Goal: Information Seeking & Learning: Compare options

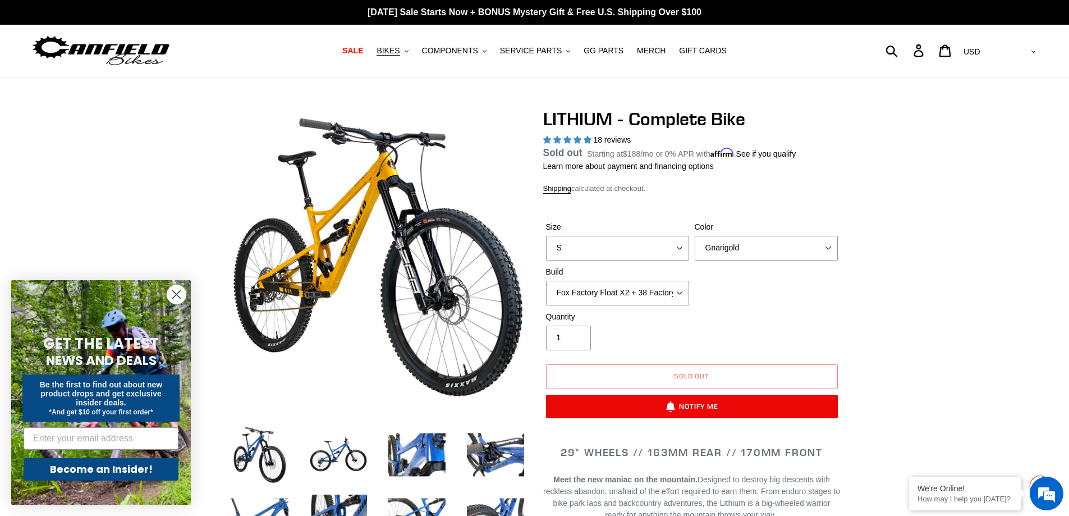
select select "highest-rating"
click at [681, 289] on select "Fox Factory Float X2 + 38 Factory Grip 2 170 + SRAM GX Fox Factory Float X2 + 3…" at bounding box center [617, 293] width 143 height 25
select select "RockShox Vivid ULT Coil + Zeb ULT Chg 3 + SRAM GX"
click at [546, 293] on select "Fox Factory Float X2 + 38 Factory Grip 2 170 + SRAM GX Fox Factory Float X2 + 3…" at bounding box center [617, 293] width 143 height 25
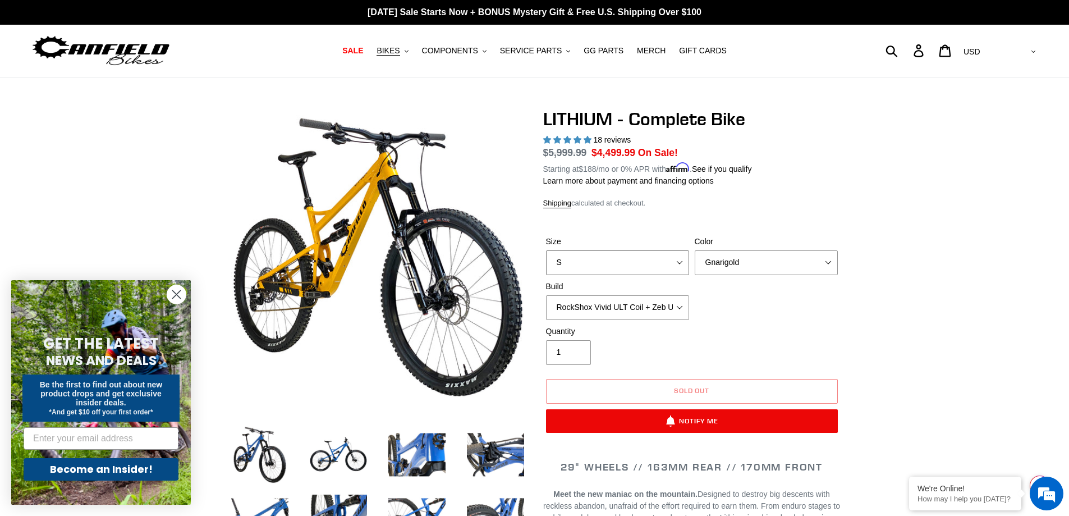
click at [680, 261] on select "S M L XL" at bounding box center [617, 262] width 143 height 25
select select "L"
click at [546, 250] on select "S M L XL" at bounding box center [617, 262] width 143 height 25
click at [732, 262] on select "Gnarigold Blue Velvet Stealth Black" at bounding box center [766, 262] width 143 height 25
click at [695, 250] on select "Gnarigold Blue Velvet Stealth Black" at bounding box center [766, 262] width 143 height 25
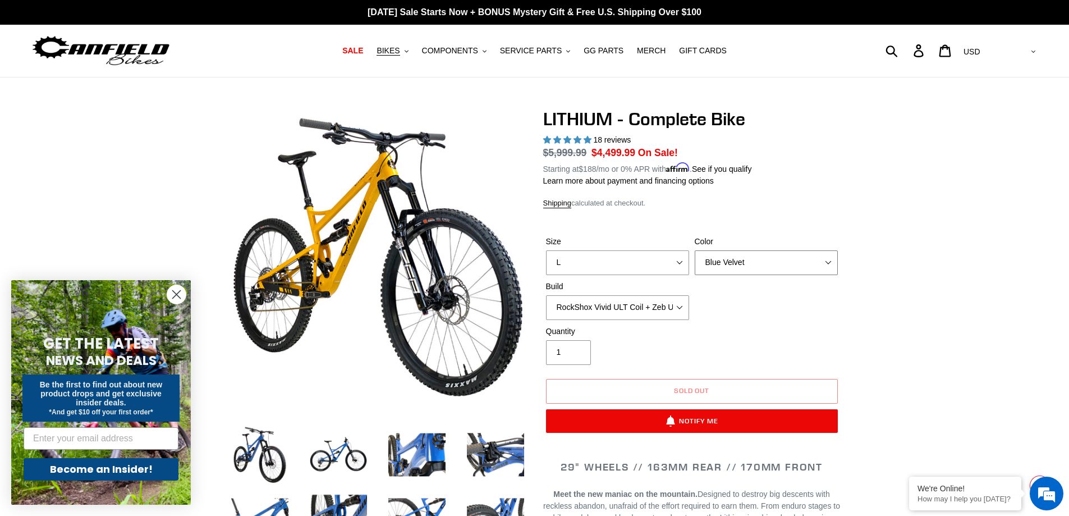
click at [745, 258] on select "Gnarigold Blue Velvet Stealth Black" at bounding box center [766, 262] width 143 height 25
select select "Stealth Black"
click at [695, 250] on select "Gnarigold Blue Velvet Stealth Black" at bounding box center [766, 262] width 143 height 25
click at [399, 53] on span "BIKES" at bounding box center [387, 51] width 23 height 10
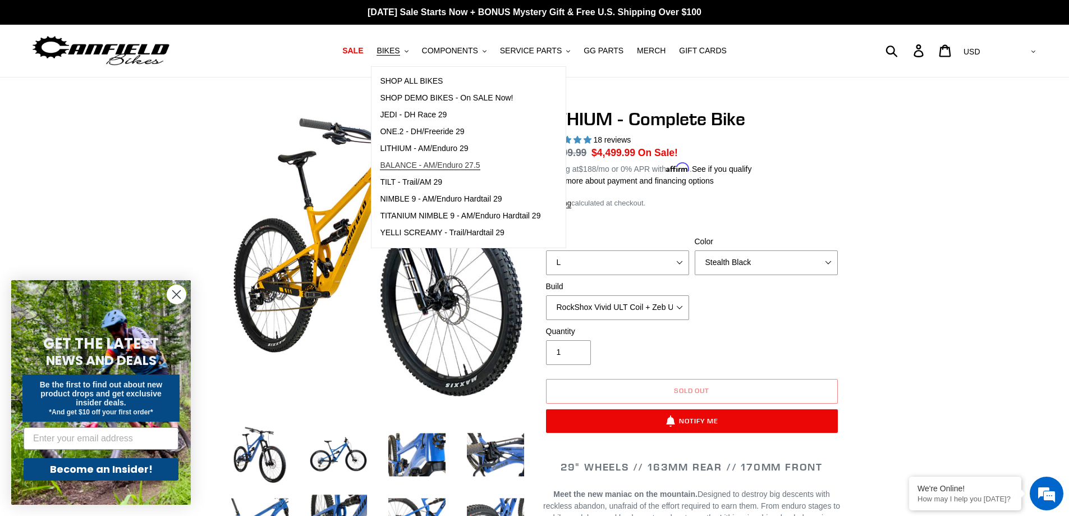
click at [451, 162] on span "BALANCE - AM/Enduro 27.5" at bounding box center [430, 165] width 100 height 10
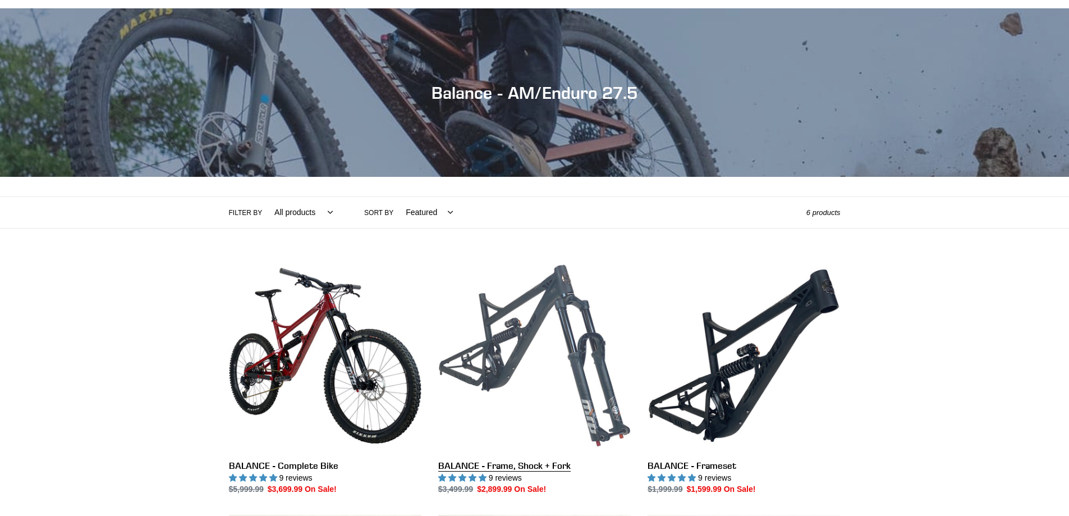
scroll to position [112, 0]
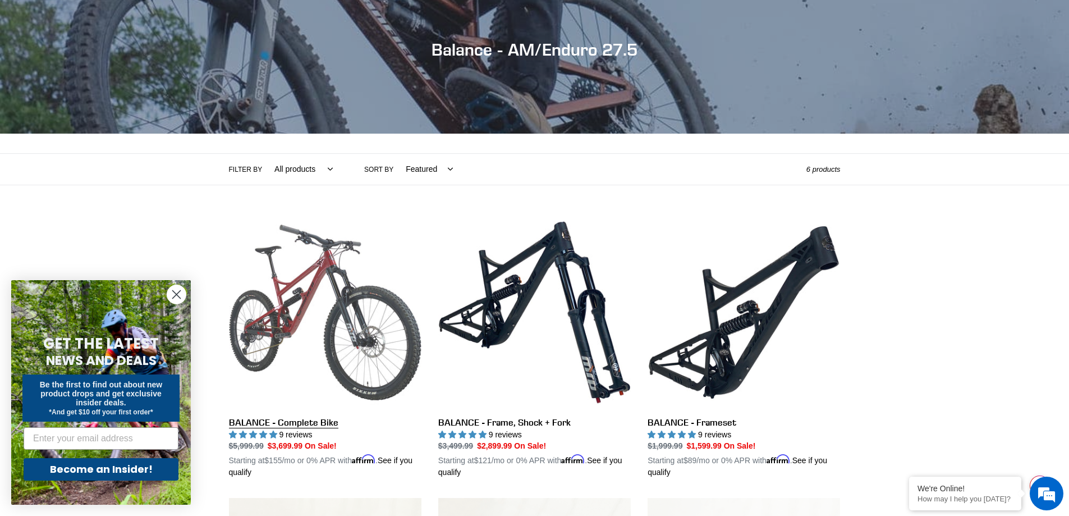
click at [307, 307] on link "BALANCE - Complete Bike" at bounding box center [325, 347] width 192 height 263
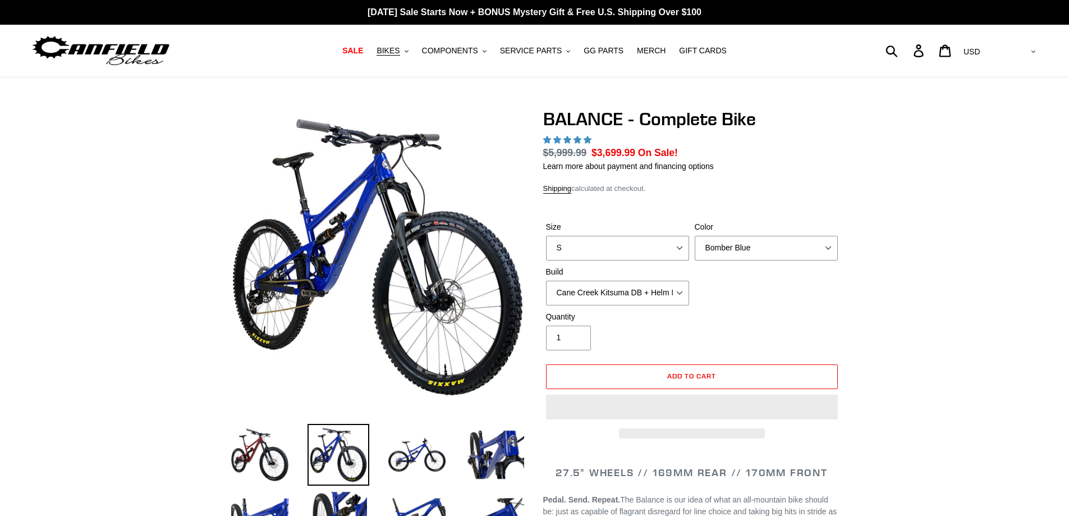
select select "highest-rating"
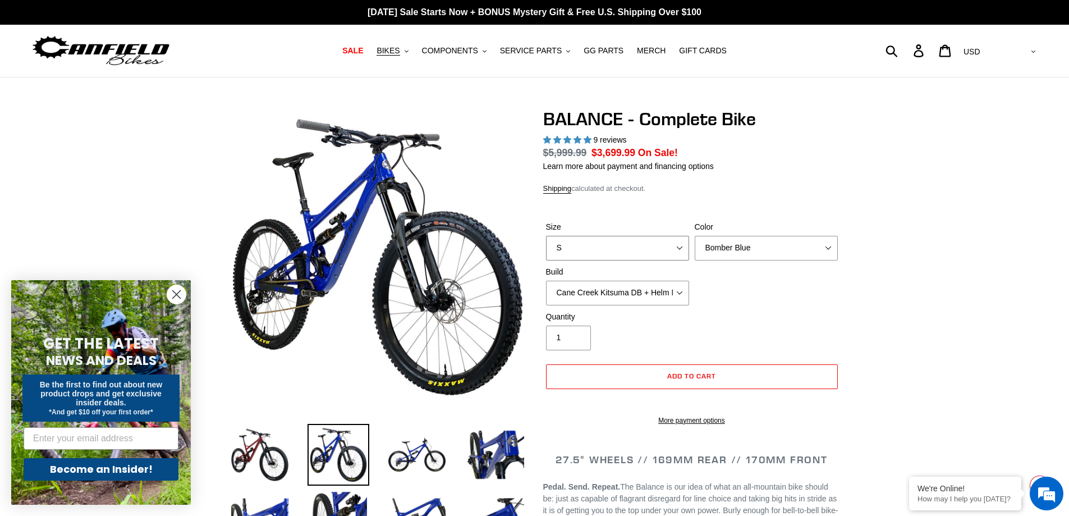
click at [677, 251] on select "S M L XL" at bounding box center [617, 248] width 143 height 25
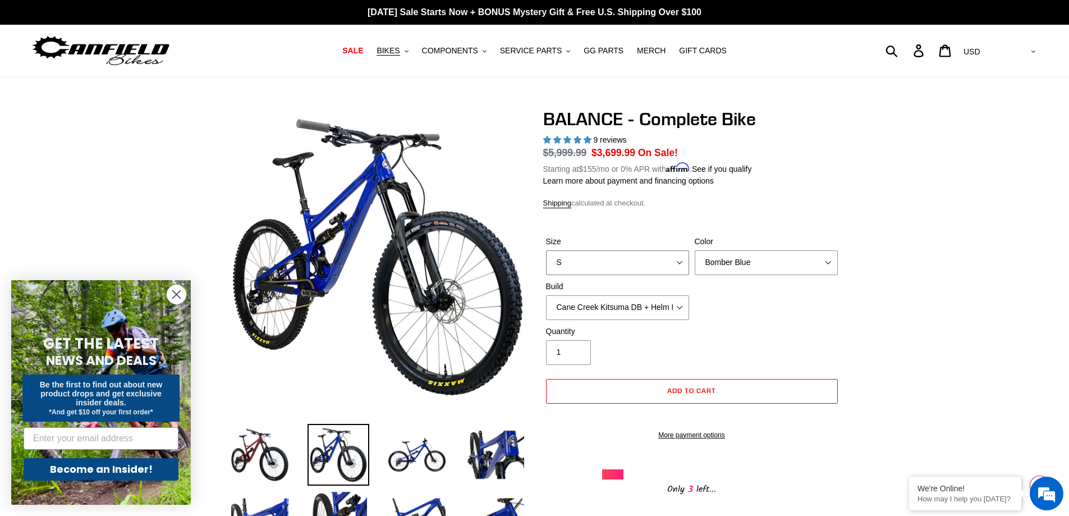
select select "L"
click at [546, 250] on select "S M L XL" at bounding box center [617, 262] width 143 height 25
click at [762, 266] on select "Bomber Blue Goat's Blood Stealth Black" at bounding box center [766, 262] width 143 height 25
click at [695, 250] on select "Bomber Blue Goat's Blood Stealth Black" at bounding box center [766, 262] width 143 height 25
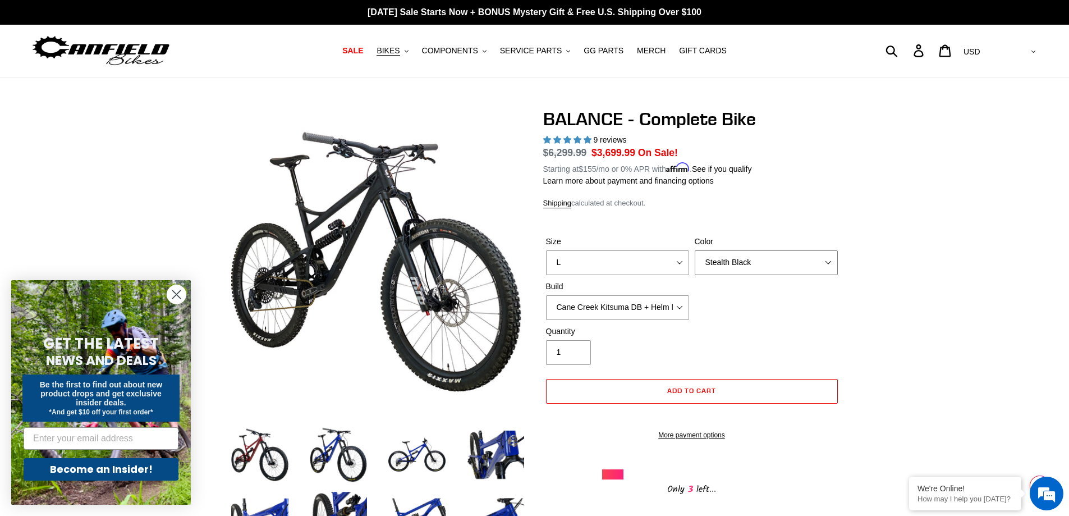
click at [759, 268] on select "Bomber Blue Goat's Blood Stealth Black" at bounding box center [766, 262] width 143 height 25
select select "Goat's Blood"
click at [695, 250] on select "Bomber Blue Goat's Blood Stealth Black" at bounding box center [766, 262] width 143 height 25
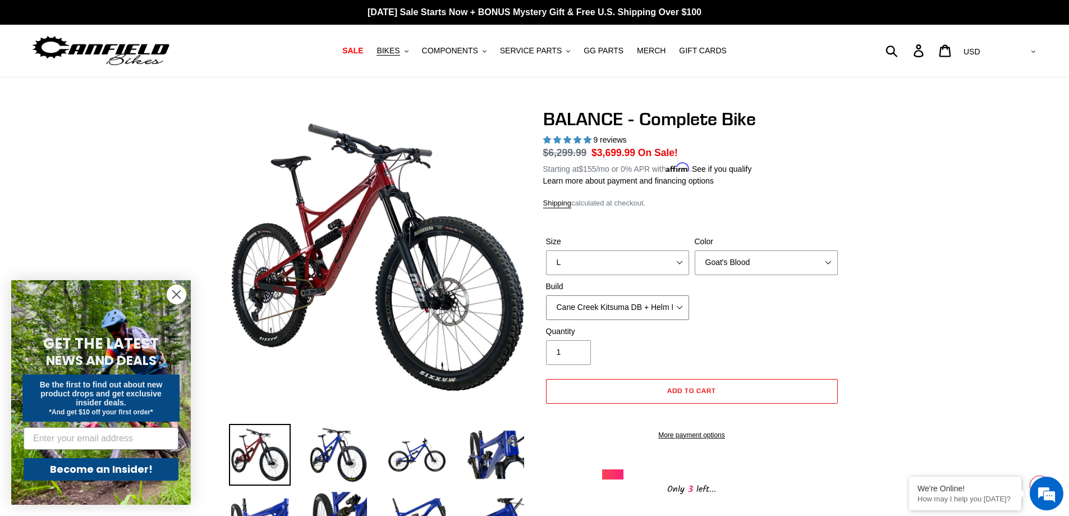
click at [682, 309] on select "Cane Creek Kitsuma DB + Helm MKII + SRAM GX Cane Creek Kitsuma DB + Helm MKII +…" at bounding box center [617, 307] width 143 height 25
select select "RockShox Vivid ULT + Zeb ULT + SRAM GX"
click at [546, 295] on select "Cane Creek Kitsuma DB + Helm MKII + SRAM GX Cane Creek Kitsuma DB + Helm MKII +…" at bounding box center [617, 307] width 143 height 25
click at [677, 306] on select "Cane Creek Kitsuma DB + Helm MKII + SRAM GX Cane Creek Kitsuma DB + Helm MKII +…" at bounding box center [617, 307] width 143 height 25
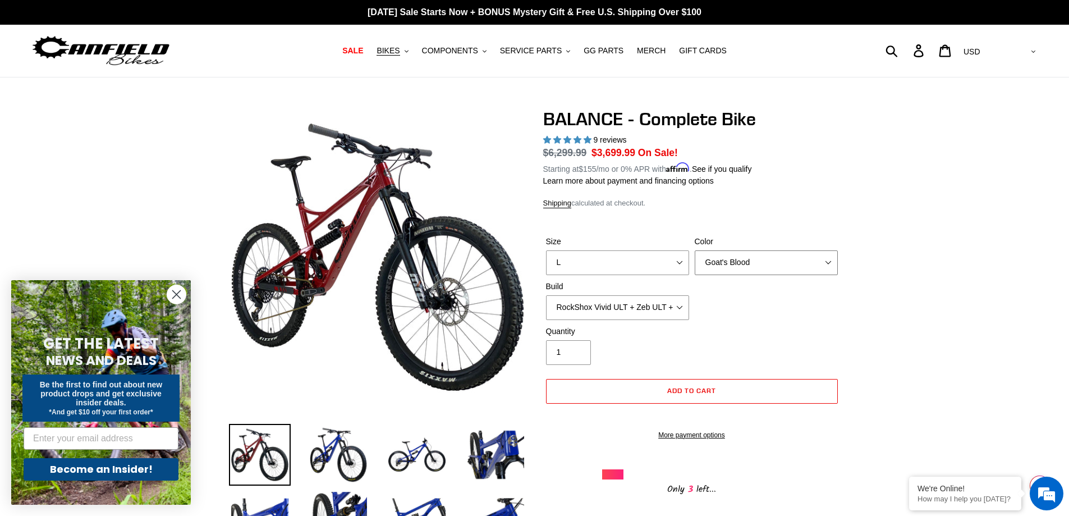
click at [759, 269] on select "Bomber Blue Goat's Blood Stealth Black" at bounding box center [766, 262] width 143 height 25
select select "Bomber Blue"
click at [695, 250] on select "Bomber Blue Goat's Blood Stealth Black" at bounding box center [766, 262] width 143 height 25
click at [328, 449] on img at bounding box center [338, 455] width 62 height 62
